Goal: Task Accomplishment & Management: Complete application form

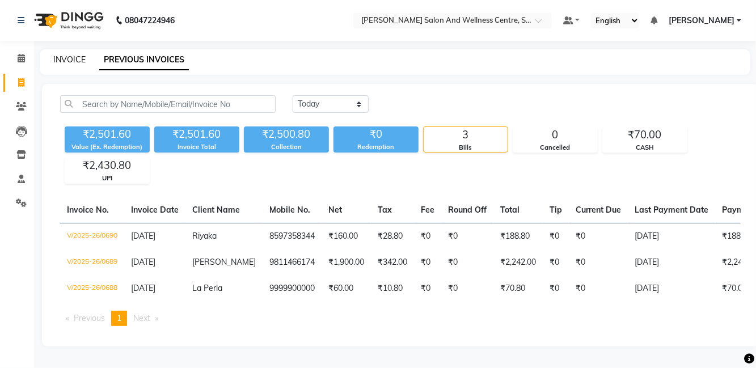
click at [61, 64] on link "INVOICE" at bounding box center [69, 59] width 32 height 10
select select "8341"
select select "service"
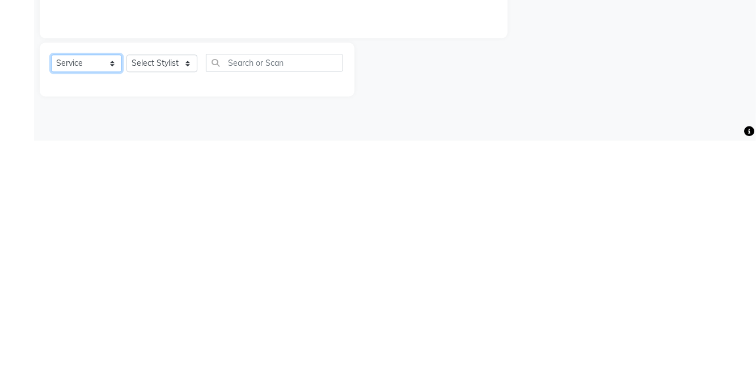
click at [94, 282] on select "Select Service Product Membership Package Voucher Prepaid Gift Card" at bounding box center [86, 291] width 71 height 18
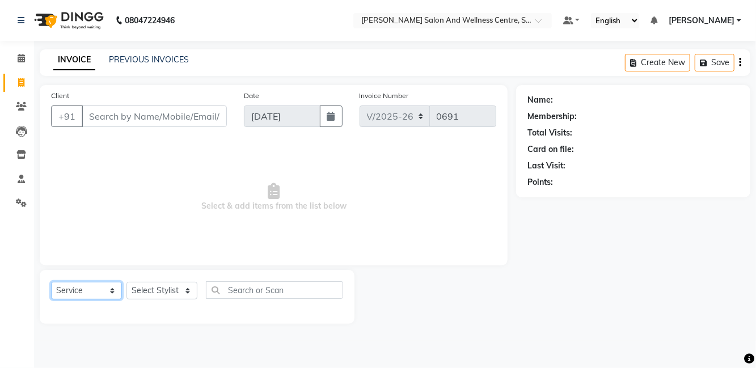
click at [51, 282] on select "Select Service Product Membership Package Voucher Prepaid Gift Card" at bounding box center [86, 291] width 71 height 18
click at [175, 282] on select "Select Stylist [PERSON_NAME] [PERSON_NAME] [PERSON_NAME] [PERSON_NAME] La perle…" at bounding box center [161, 291] width 71 height 18
select select "81954"
click at [126, 282] on select "Select Stylist [PERSON_NAME] [PERSON_NAME] [PERSON_NAME] [PERSON_NAME] La perle…" at bounding box center [161, 291] width 71 height 18
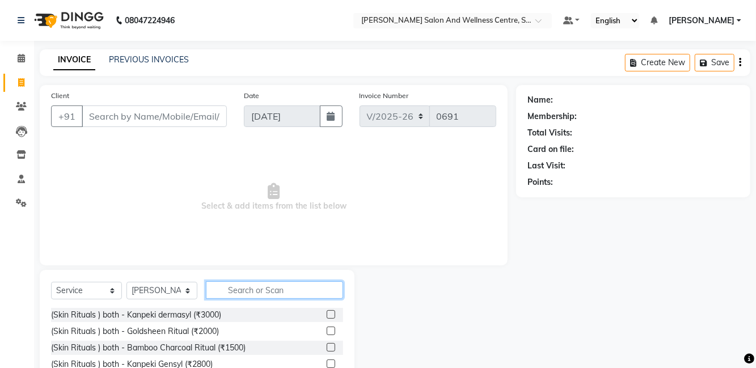
click at [273, 289] on input "text" at bounding box center [274, 290] width 137 height 18
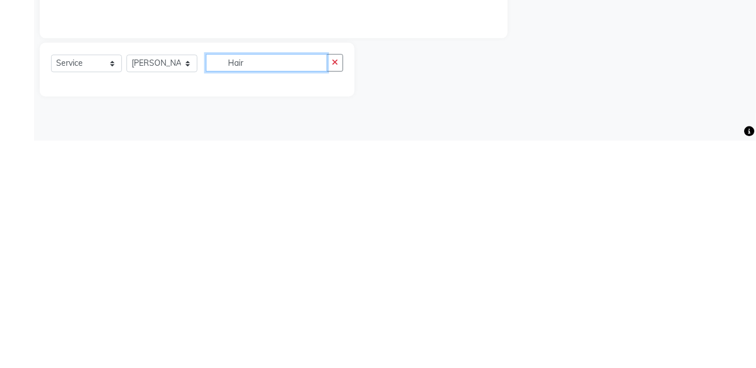
scroll to position [31, 0]
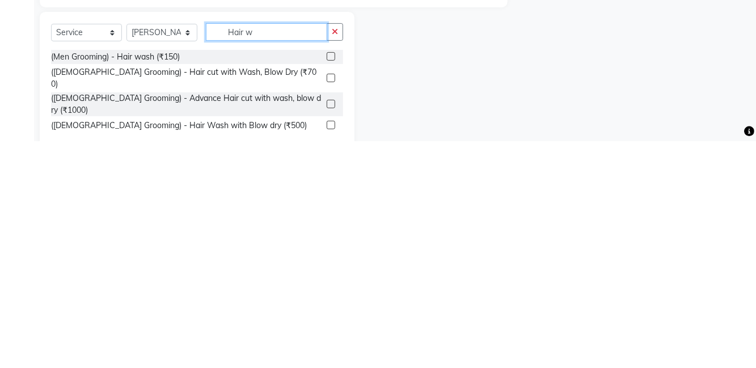
type input "Hair w"
click at [330, 282] on label at bounding box center [331, 284] width 9 height 9
click at [330, 282] on input "checkbox" at bounding box center [330, 284] width 7 height 7
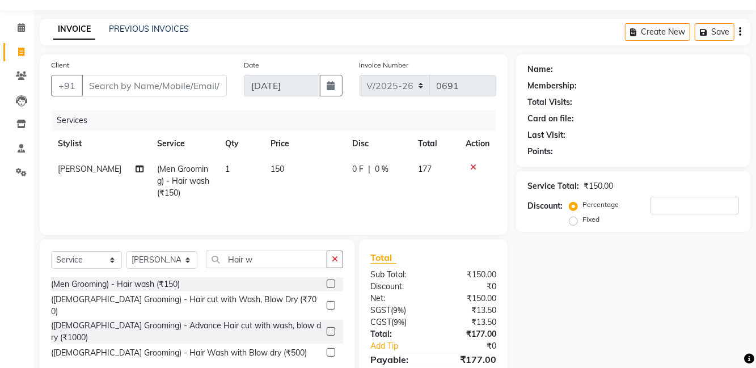
checkbox input "false"
click at [332, 255] on icon "button" at bounding box center [335, 259] width 6 height 8
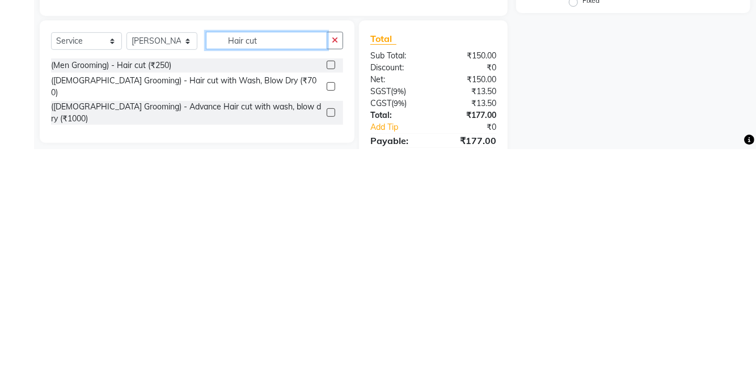
scroll to position [32, 0]
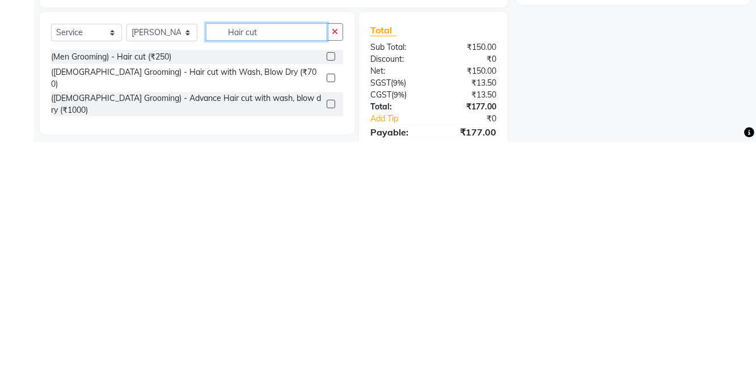
type input "Hair cut"
click at [330, 281] on label at bounding box center [331, 282] width 9 height 9
click at [330, 281] on input "checkbox" at bounding box center [330, 283] width 7 height 7
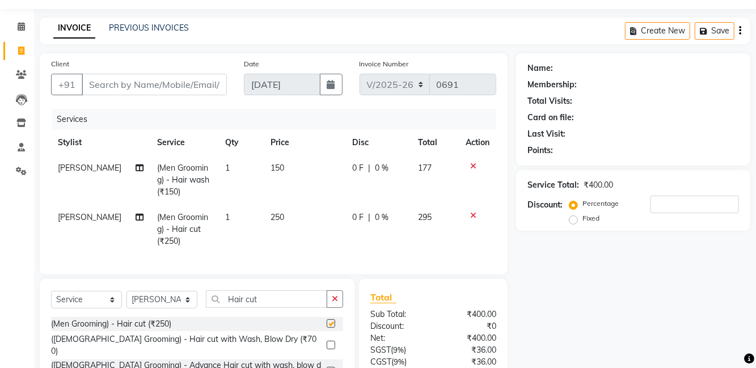
checkbox input "false"
click at [181, 88] on input "Client" at bounding box center [154, 85] width 145 height 22
type input "7"
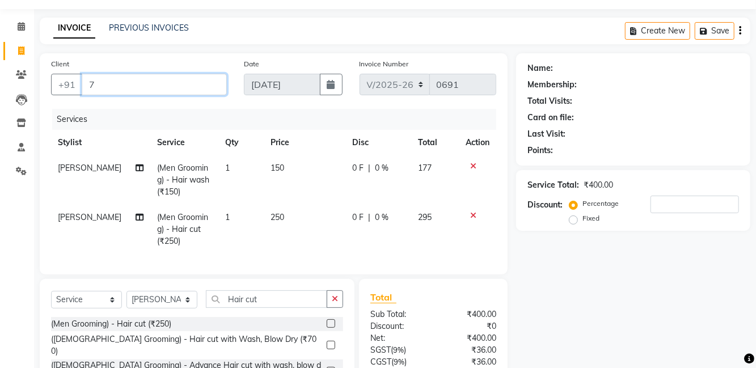
type input "0"
type input "7976892031"
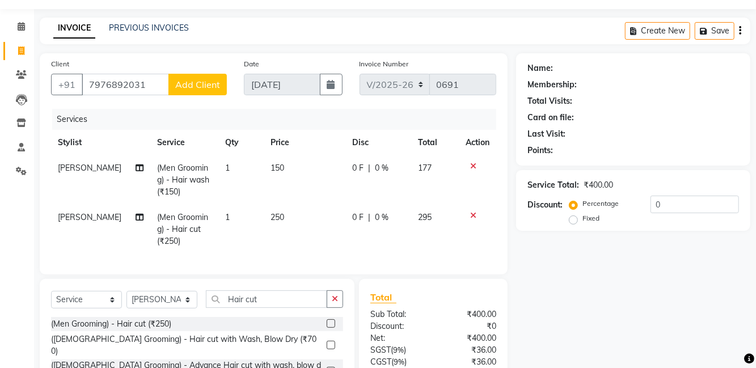
click at [205, 87] on span "Add Client" at bounding box center [197, 84] width 45 height 11
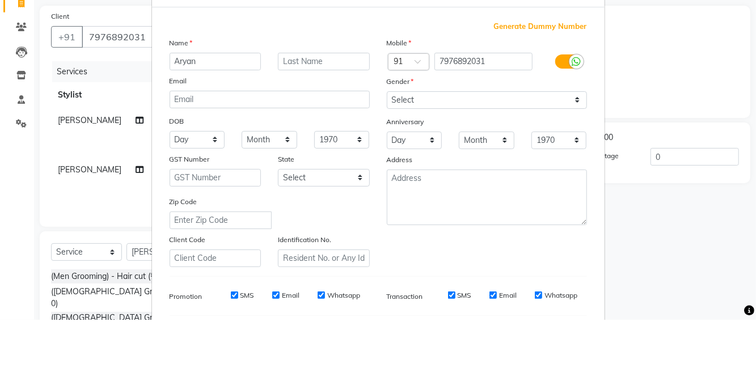
type input "Aryan"
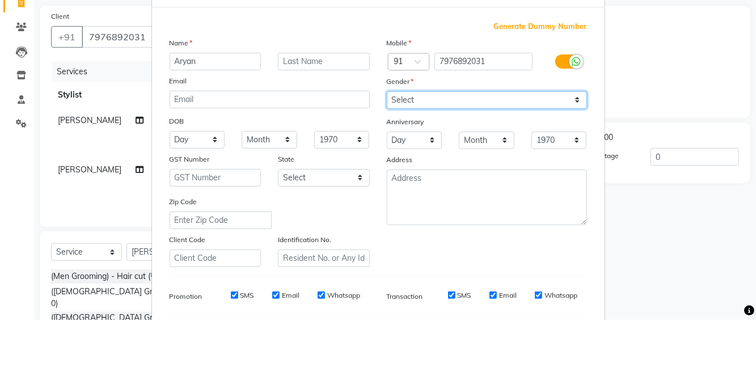
click at [433, 144] on select "Select [DEMOGRAPHIC_DATA] [DEMOGRAPHIC_DATA] Other Prefer Not To Say" at bounding box center [487, 149] width 200 height 18
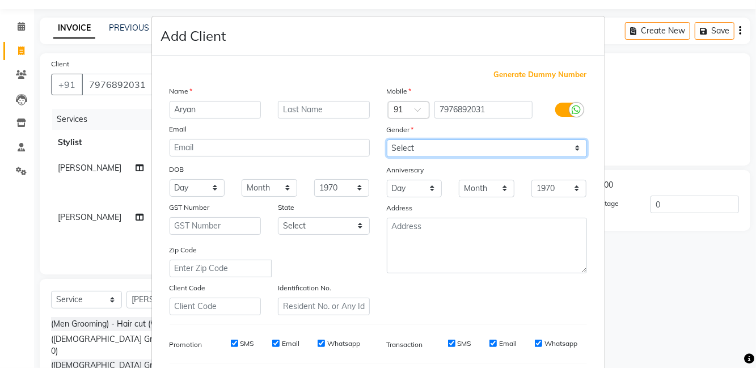
click at [387, 140] on select "Select [DEMOGRAPHIC_DATA] [DEMOGRAPHIC_DATA] Other Prefer Not To Say" at bounding box center [487, 149] width 200 height 18
click at [450, 147] on select "Select [DEMOGRAPHIC_DATA] [DEMOGRAPHIC_DATA] Other Prefer Not To Say" at bounding box center [487, 149] width 200 height 18
select select "[DEMOGRAPHIC_DATA]"
click at [387, 140] on select "Select [DEMOGRAPHIC_DATA] [DEMOGRAPHIC_DATA] Other Prefer Not To Say" at bounding box center [487, 149] width 200 height 18
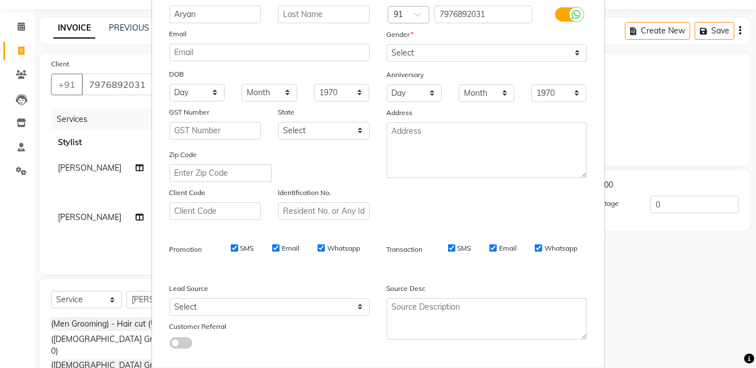
select select
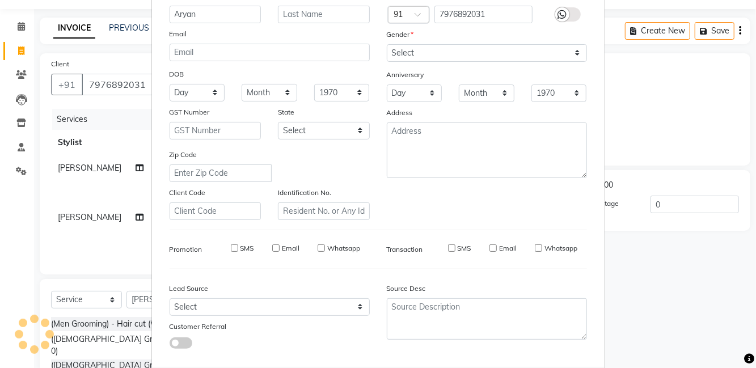
select select
checkbox input "false"
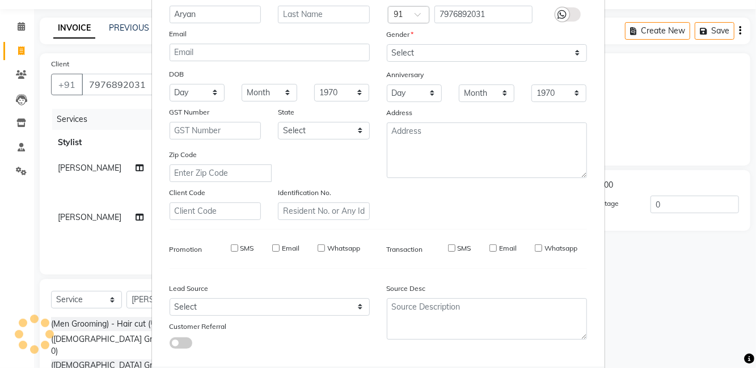
checkbox input "false"
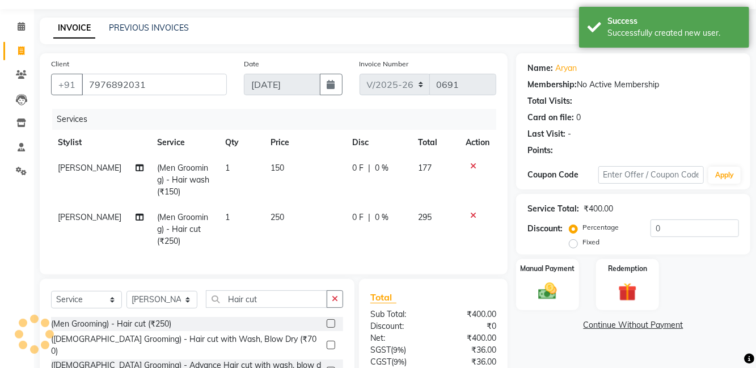
scroll to position [71, 0]
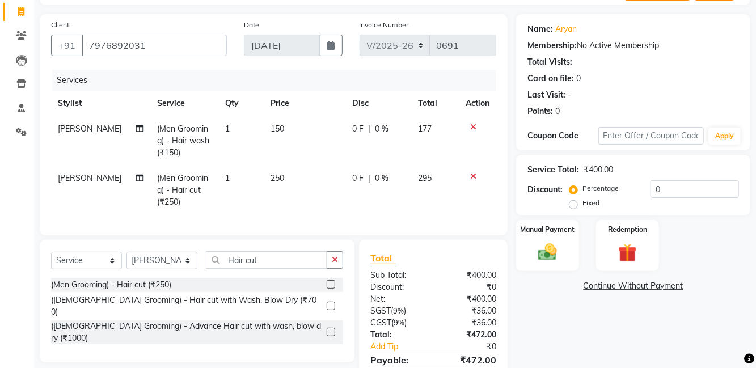
click at [554, 250] on img at bounding box center [548, 253] width 30 height 22
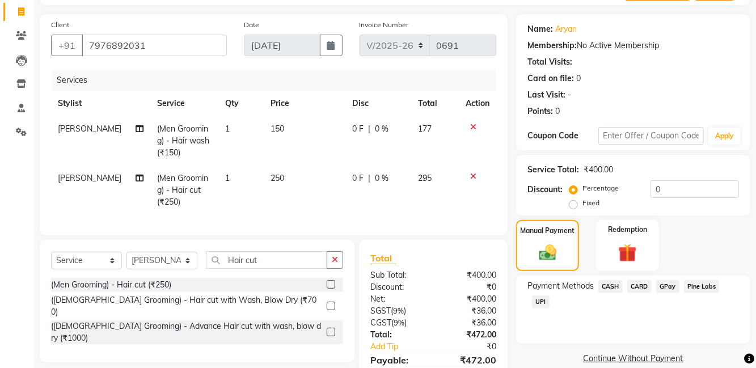
click at [540, 305] on span "UPI" at bounding box center [541, 301] width 18 height 13
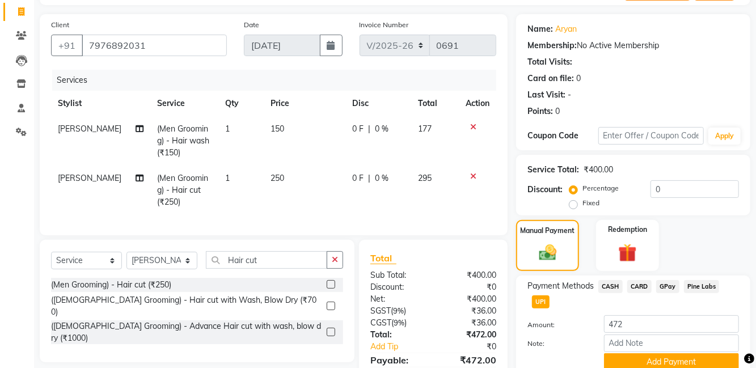
click at [664, 362] on button "Add Payment" at bounding box center [671, 362] width 135 height 18
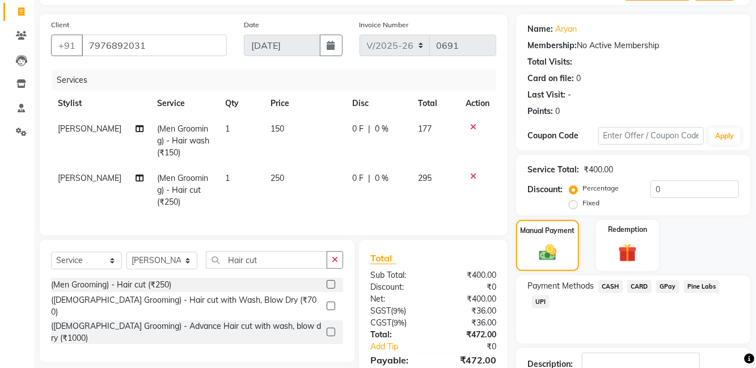
scroll to position [95, 0]
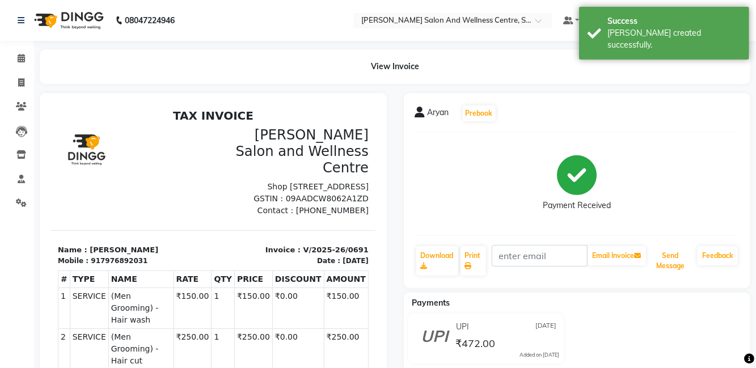
click at [679, 265] on button "Send Message" at bounding box center [670, 260] width 45 height 29
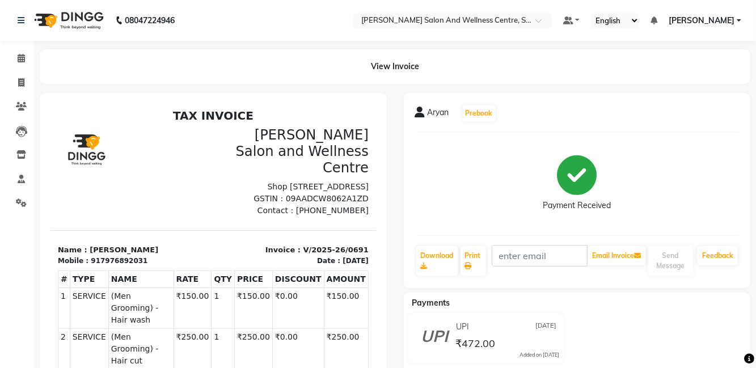
scroll to position [9, 0]
